Goal: Task Accomplishment & Management: Use online tool/utility

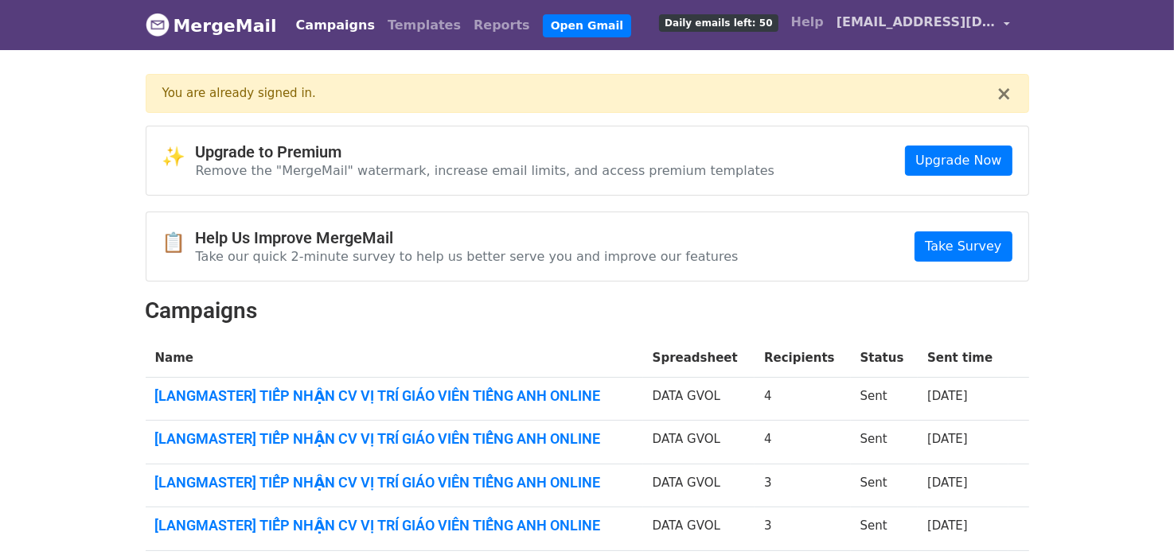
click at [913, 21] on span "[EMAIL_ADDRESS][DOMAIN_NAME]" at bounding box center [915, 22] width 159 height 19
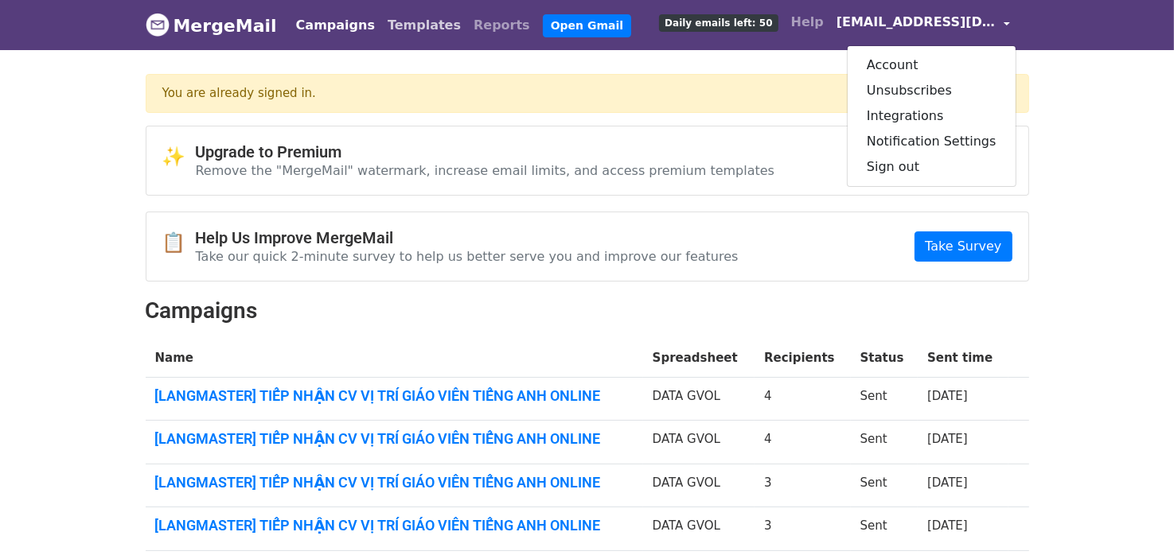
click at [388, 22] on link "Templates" at bounding box center [424, 26] width 86 height 32
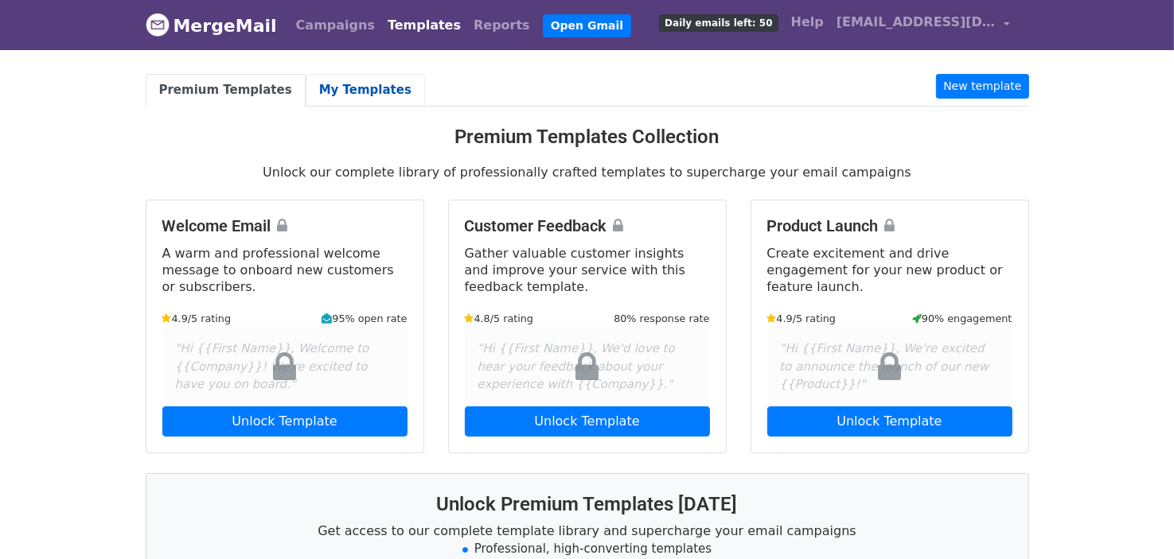
click at [364, 97] on link "My Templates" at bounding box center [365, 90] width 119 height 33
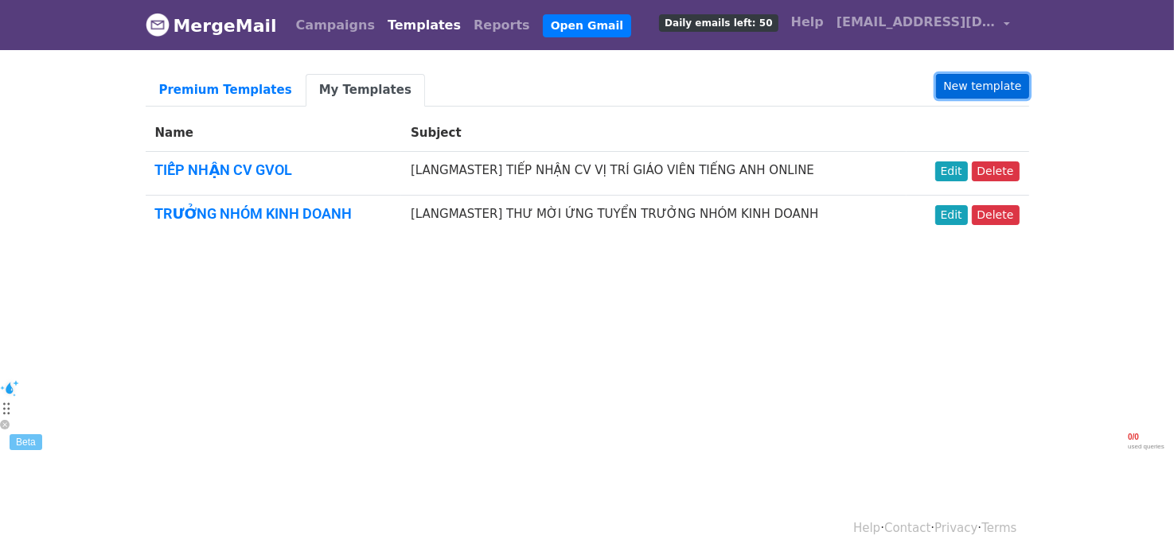
click at [961, 85] on link "New template" at bounding box center [982, 86] width 92 height 25
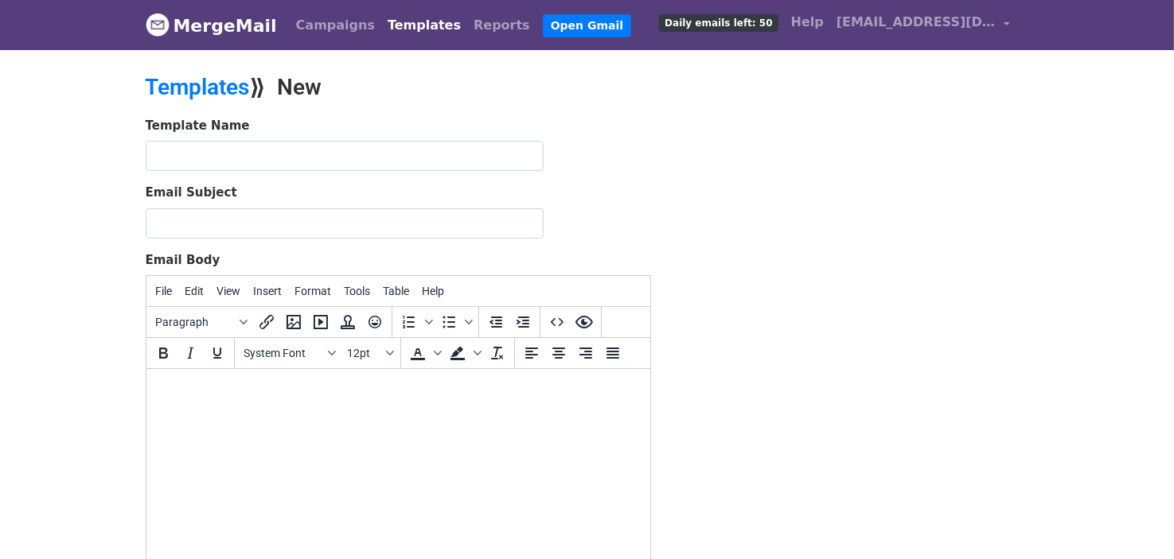
click at [312, 391] on body at bounding box center [397, 391] width 478 height 18
paste body
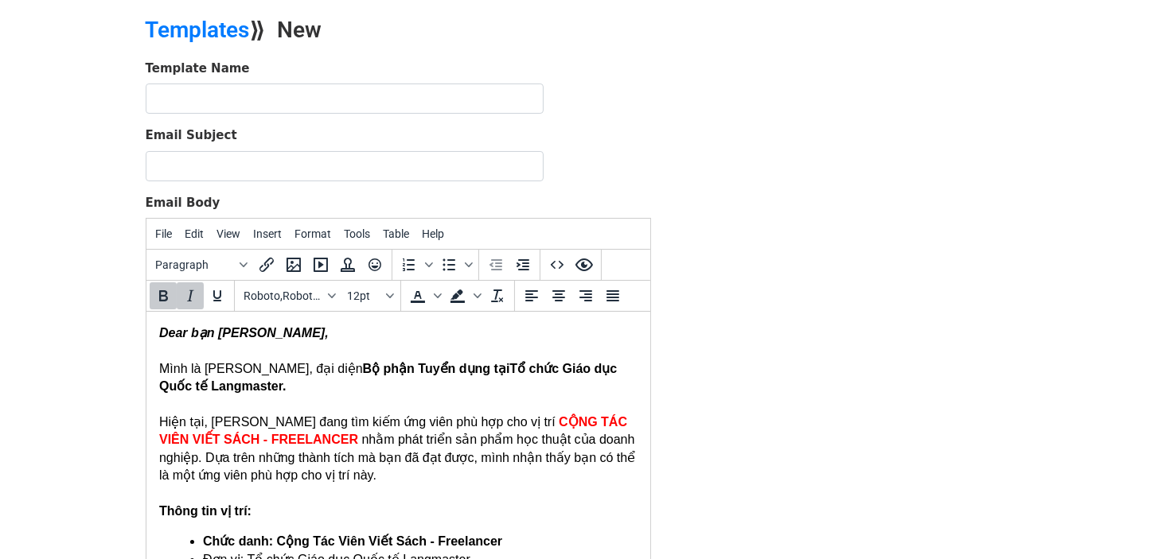
drag, startPoint x: 220, startPoint y: 334, endPoint x: 325, endPoint y: 334, distance: 105.8
click at [325, 334] on icon "Dear bạn Trần Cúc Phương," at bounding box center [242, 333] width 169 height 14
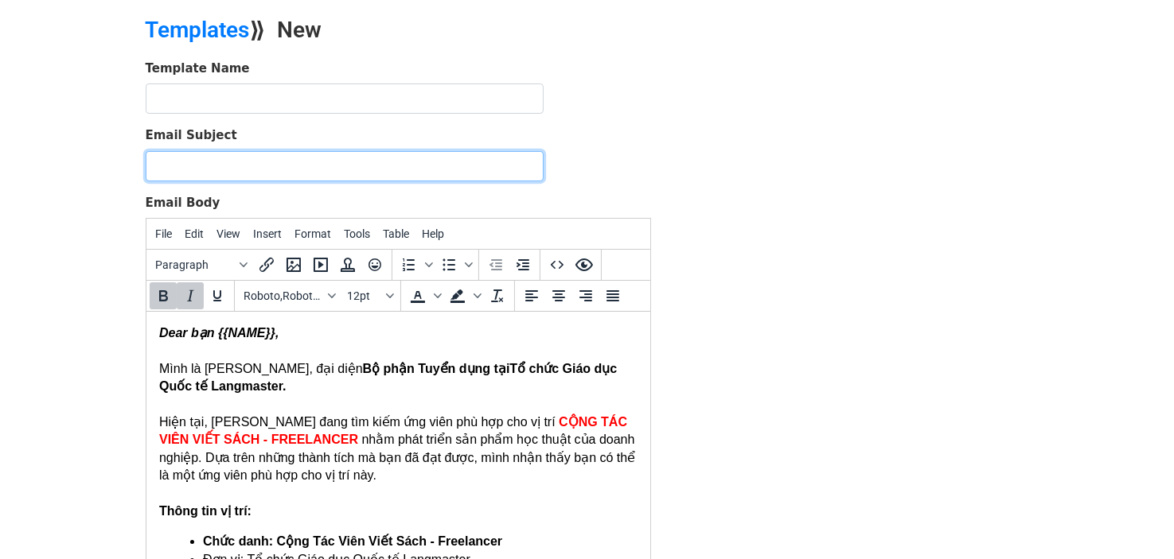
click at [235, 174] on input "Email Subject" at bounding box center [345, 166] width 398 height 30
drag, startPoint x: 183, startPoint y: 162, endPoint x: 141, endPoint y: 163, distance: 42.2
click at [141, 163] on div "Template Name Email Subject Fwd: [LANGMASTER] THƯ MỜI ỨNG TUYỂN CTV VIẾT SÁCH -…" at bounding box center [398, 340] width 529 height 560
drag, startPoint x: 369, startPoint y: 163, endPoint x: 571, endPoint y: 177, distance: 202.6
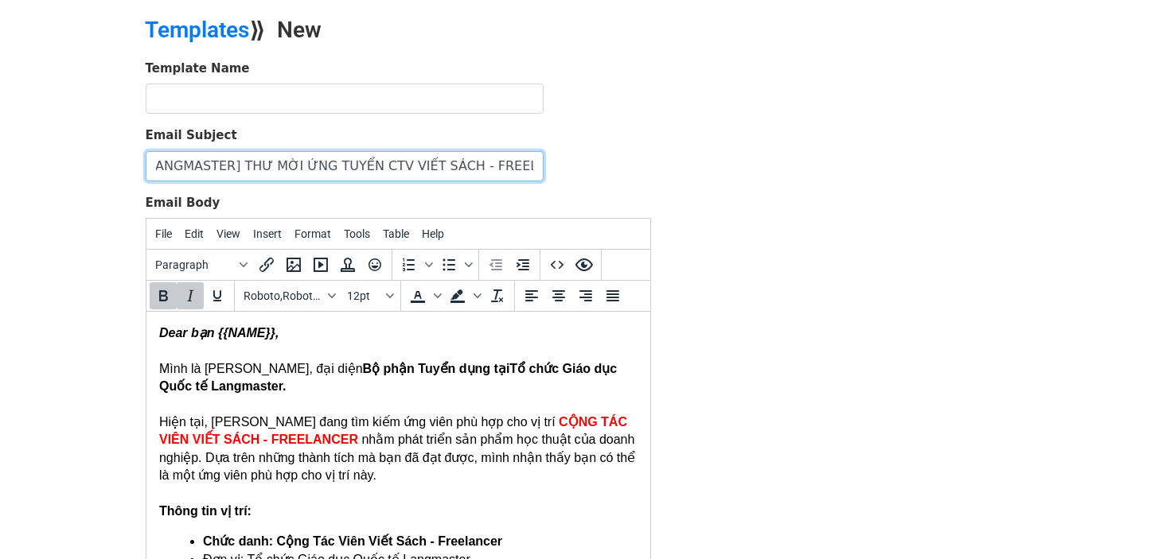
click at [571, 177] on div "Email Subject [LANGMASTER] THƯ MỜI ỨNG TUYỂN CTV VIẾT SÁCH - FREELANCER" at bounding box center [398, 154] width 505 height 55
type input "[LANGMASTER] THƯ MỜI ỨNG TUYỂN CTV VIẾT SÁCH - FREELANCER"
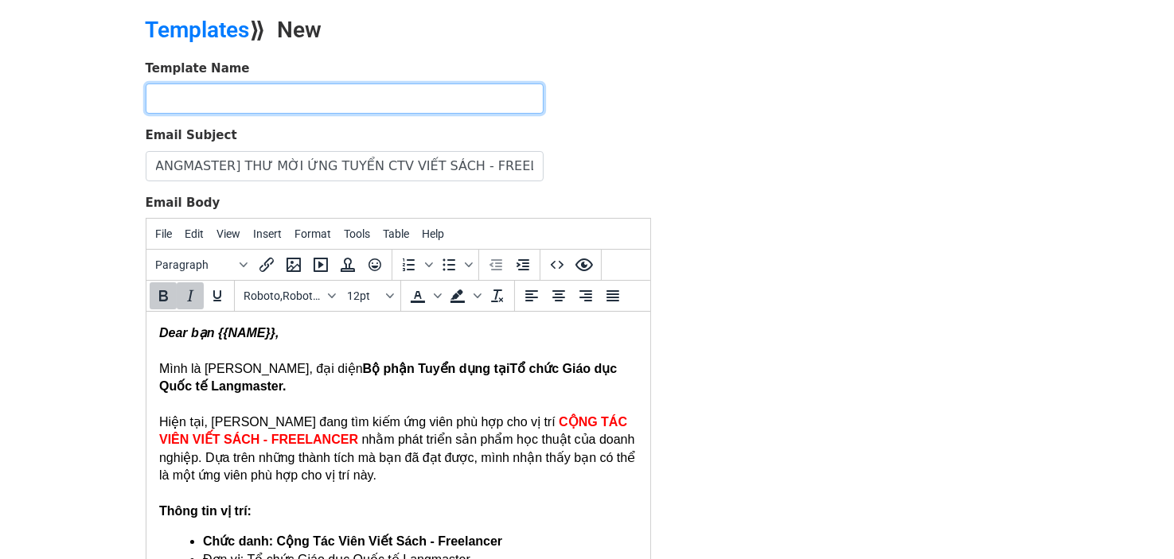
scroll to position [0, 0]
click at [440, 84] on input "text" at bounding box center [345, 99] width 398 height 30
paste input "CTV VIẾT SÁCH - FREELANCER"
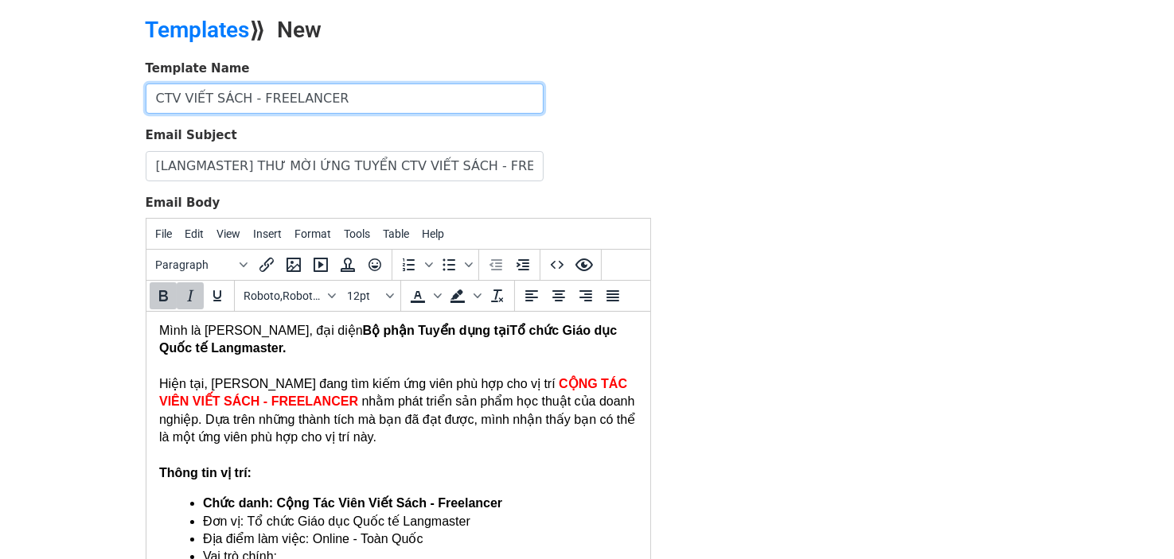
scroll to position [38, 0]
type input "CTV VIẾT SÁCH - FREELANCER"
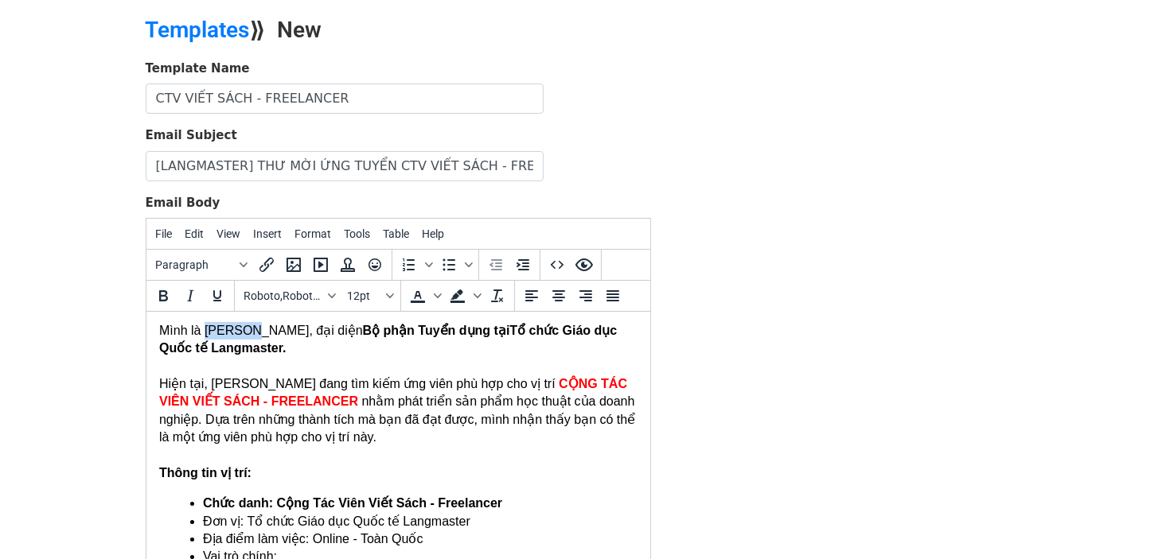
drag, startPoint x: 207, startPoint y: 330, endPoint x: 247, endPoint y: 337, distance: 41.2
click at [247, 337] on div "Mình là Mai Vân, đại diện Bộ phận Tuyển dụng tại Tổ chức Giáo dục Quốc tế Langm…" at bounding box center [397, 340] width 478 height 36
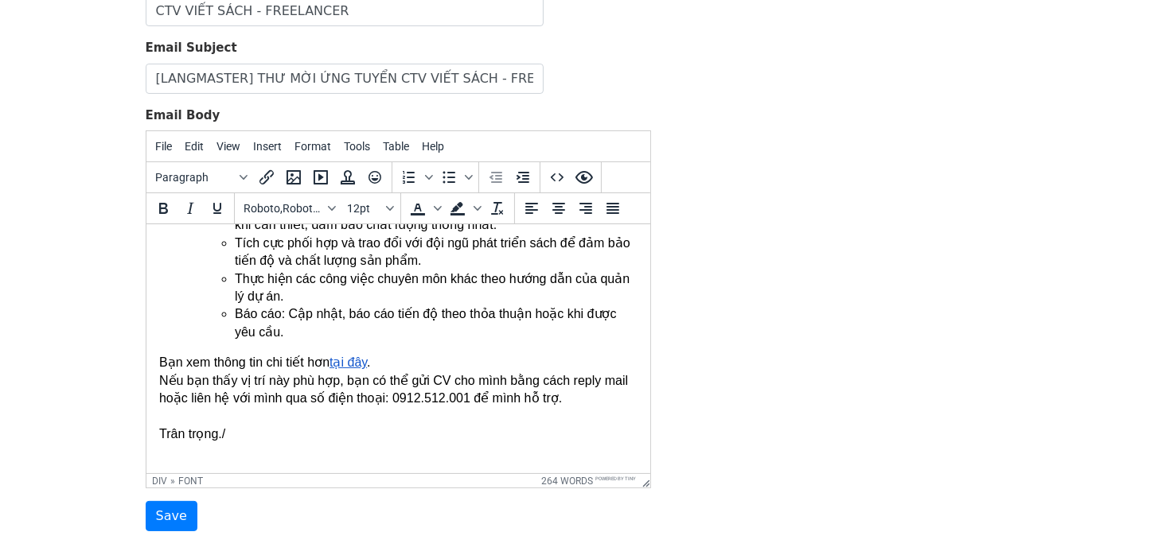
scroll to position [146, 0]
click at [336, 420] on div at bounding box center [397, 415] width 478 height 18
click at [306, 426] on div "Trân trọng./" at bounding box center [397, 433] width 478 height 18
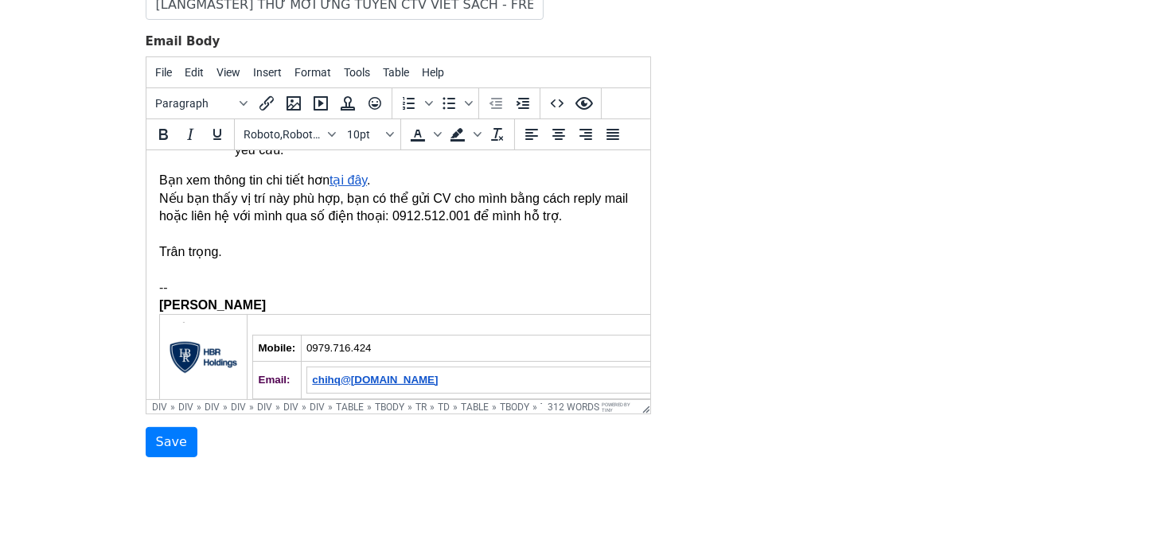
scroll to position [483, 0]
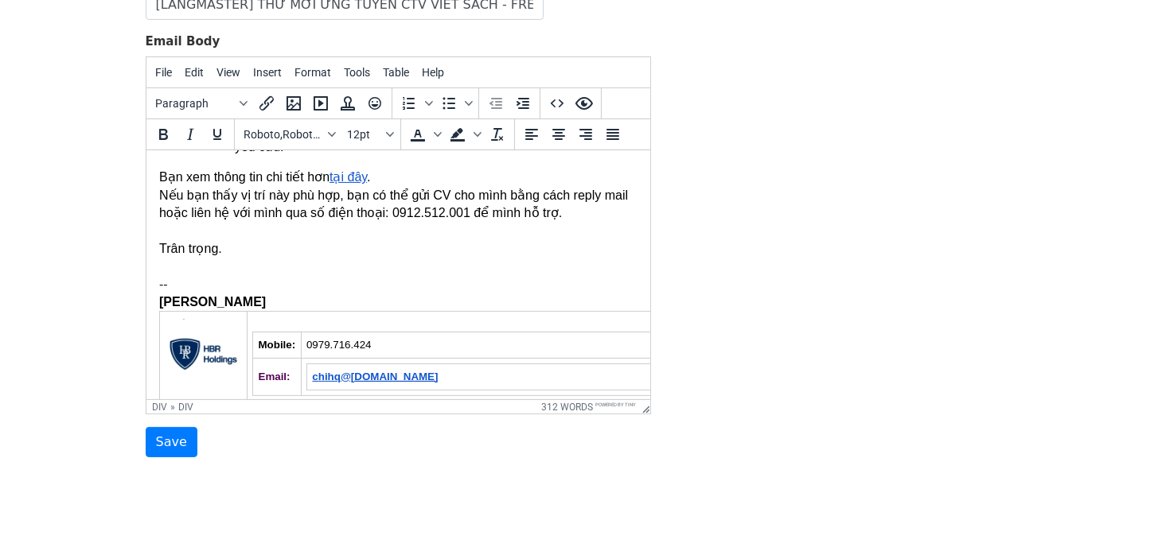
click at [258, 214] on div "Nếu bạn thấy vị trí này phù hợp, bạn có thể gửi CV cho mình bằng cách reply mai…" at bounding box center [397, 205] width 478 height 36
click at [441, 213] on div "Nếu bạn thấy vị trí này phù hợp, bạn có thể gửi CV cho mình bằng cách reply mai…" at bounding box center [397, 205] width 478 height 36
click at [498, 211] on div "Nếu bạn thấy vị trí này phù hợp, bạn có thể gửi CV cho mình bằng cách reply mai…" at bounding box center [397, 205] width 478 height 36
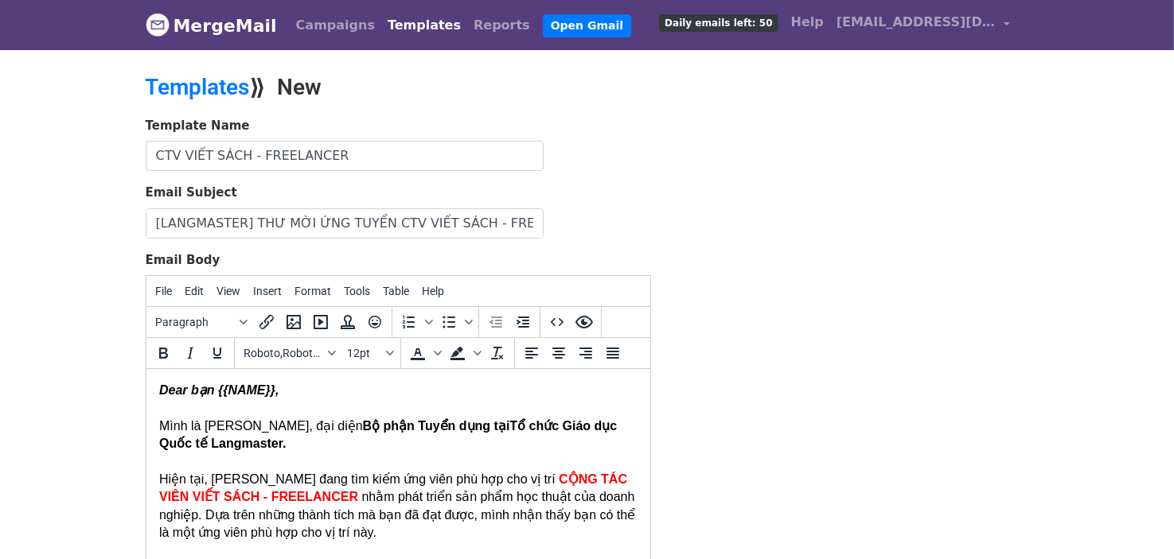
scroll to position [244, 0]
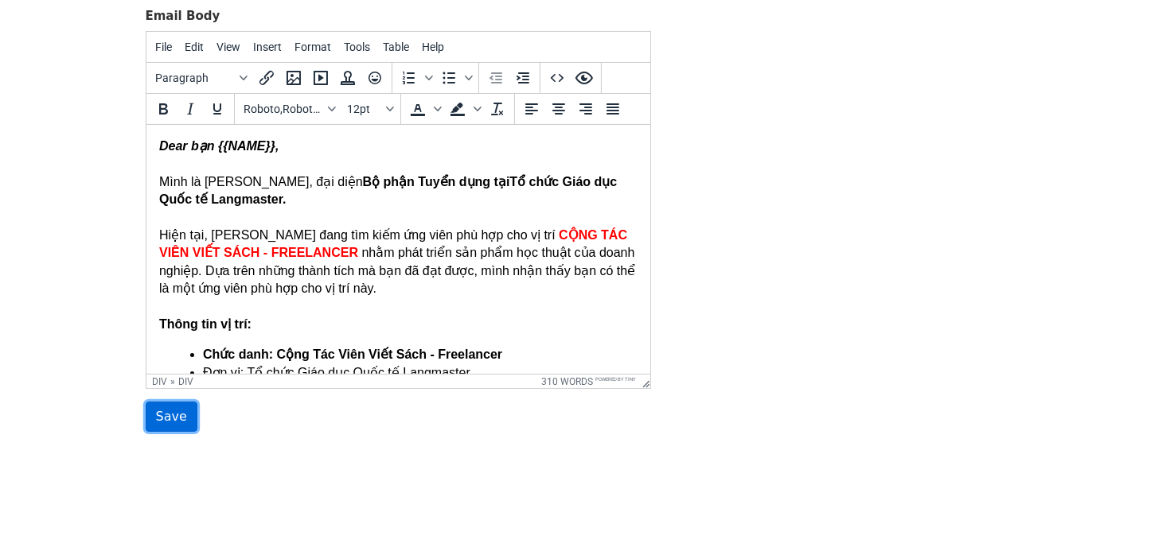
click at [172, 423] on input "Save" at bounding box center [172, 417] width 52 height 30
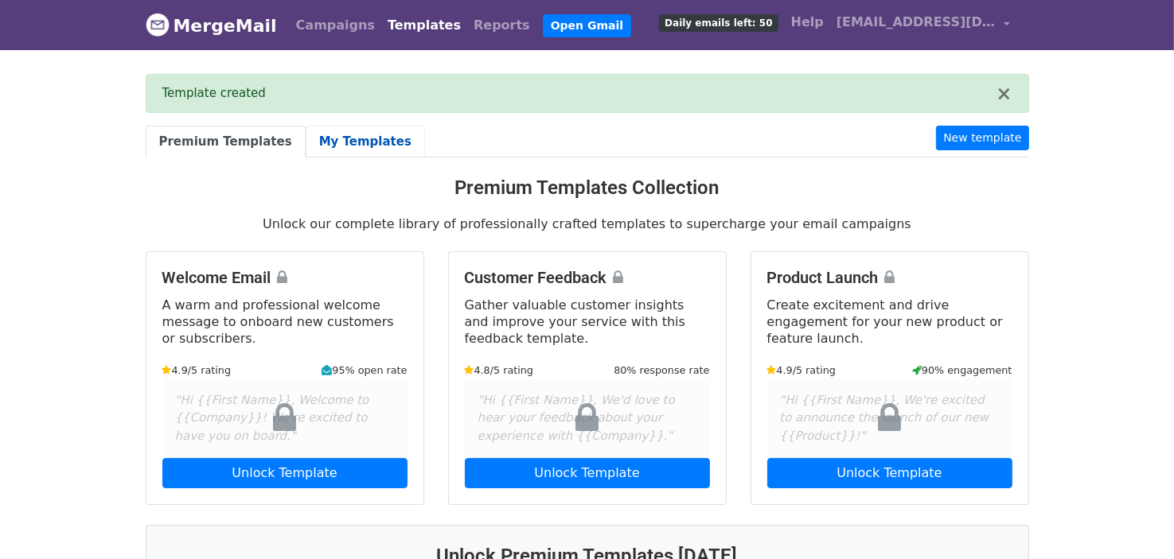
click at [317, 146] on link "My Templates" at bounding box center [365, 142] width 119 height 33
